Goal: Transaction & Acquisition: Purchase product/service

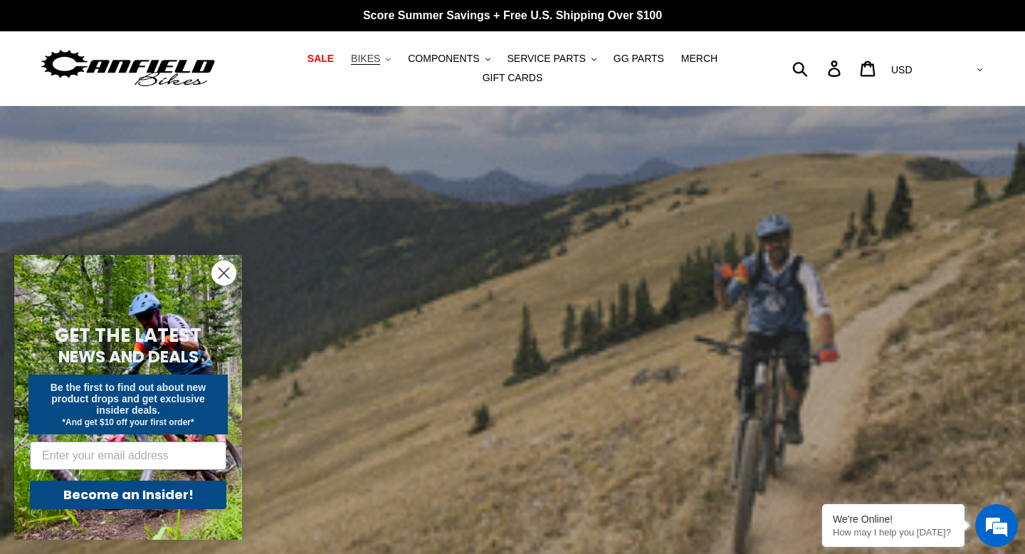
click at [380, 61] on span "BIKES" at bounding box center [365, 59] width 29 height 12
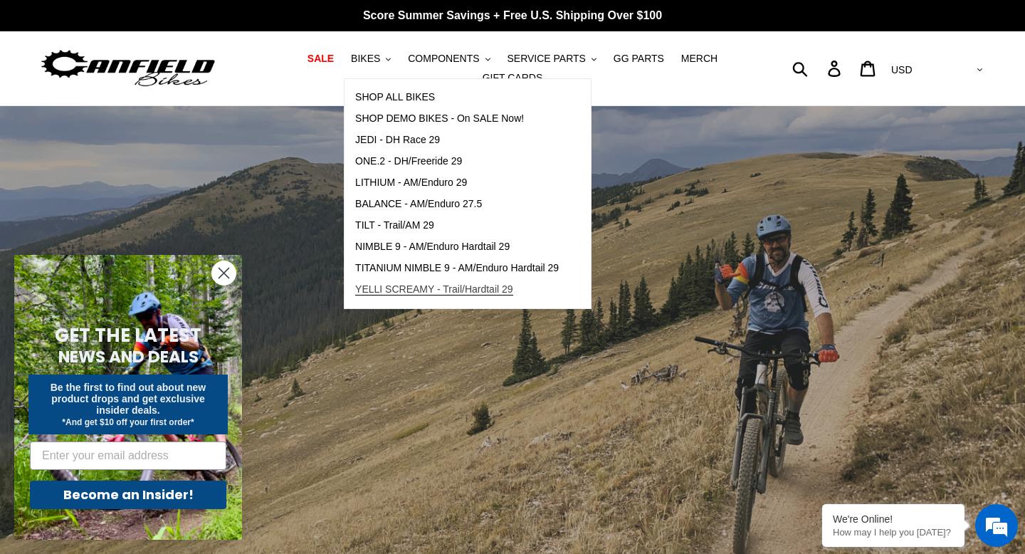
click at [448, 288] on span "YELLI SCREAMY - Trail/Hardtail 29" at bounding box center [434, 289] width 158 height 12
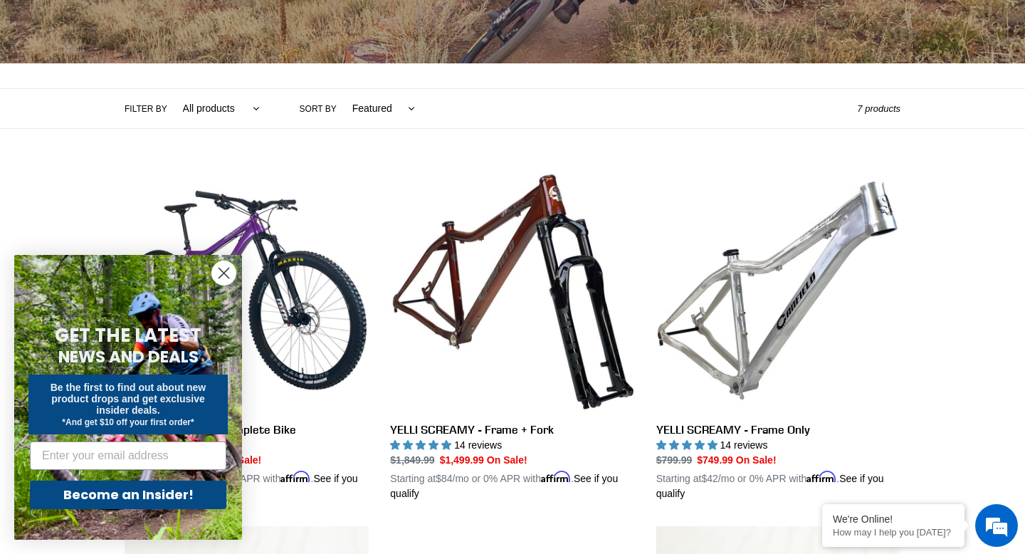
click at [226, 270] on icon "Close dialog" at bounding box center [224, 273] width 10 height 10
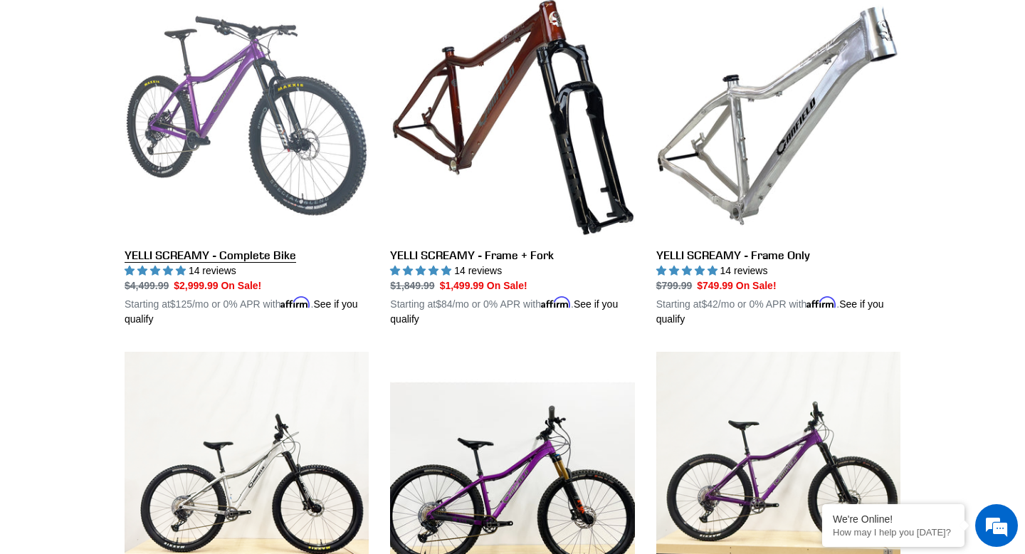
scroll to position [429, 0]
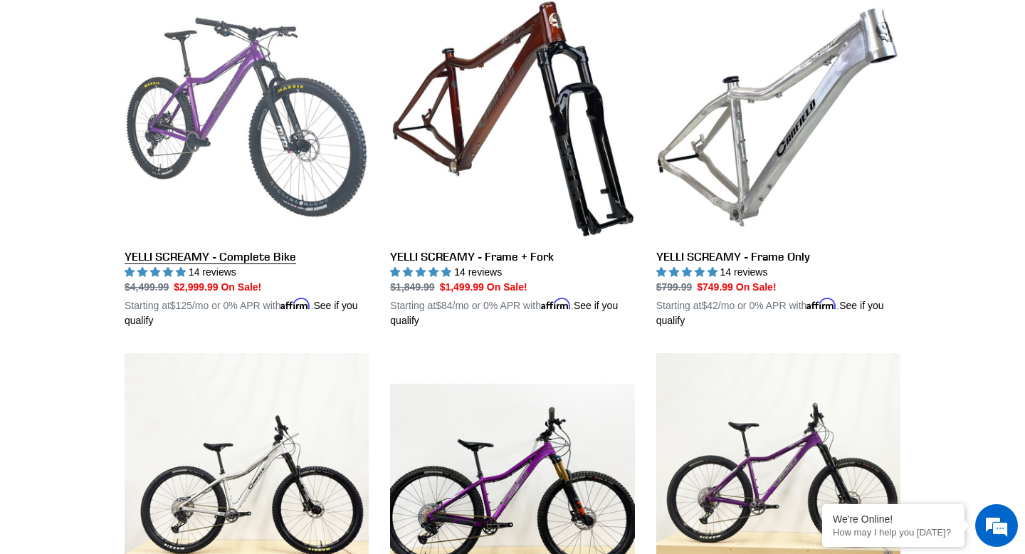
click at [231, 163] on link "YELLI SCREAMY - Complete Bike" at bounding box center [247, 161] width 244 height 333
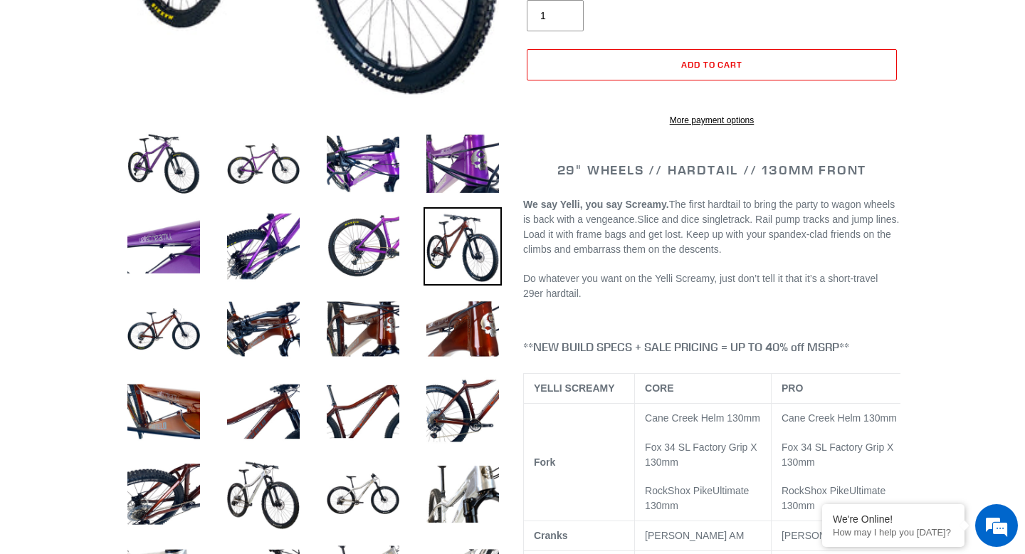
select select "highest-rating"
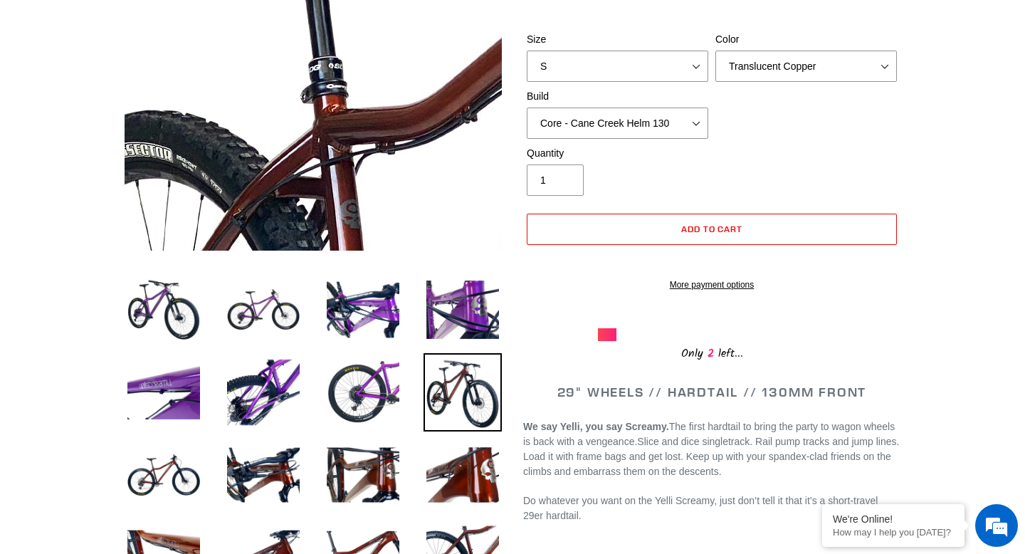
scroll to position [278, 0]
